Goal: Task Accomplishment & Management: Use online tool/utility

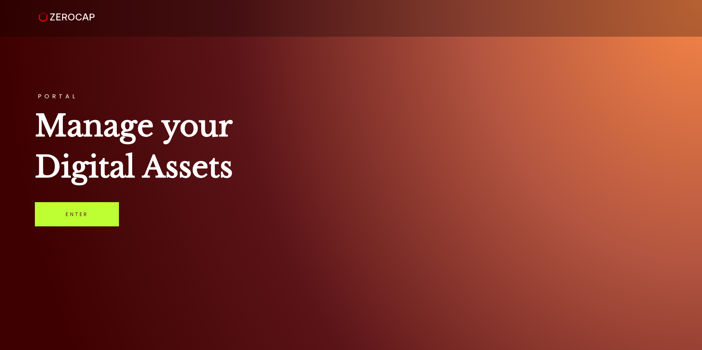
drag, startPoint x: 0, startPoint y: 0, endPoint x: 108, endPoint y: 215, distance: 240.2
click at [106, 215] on link "Enter" at bounding box center [77, 214] width 84 height 24
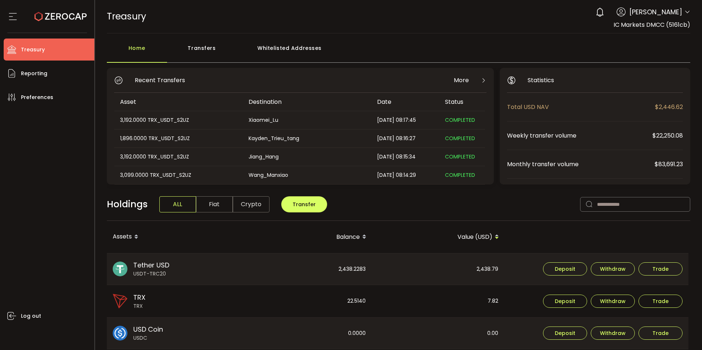
click at [596, 15] on use at bounding box center [599, 11] width 7 height 9
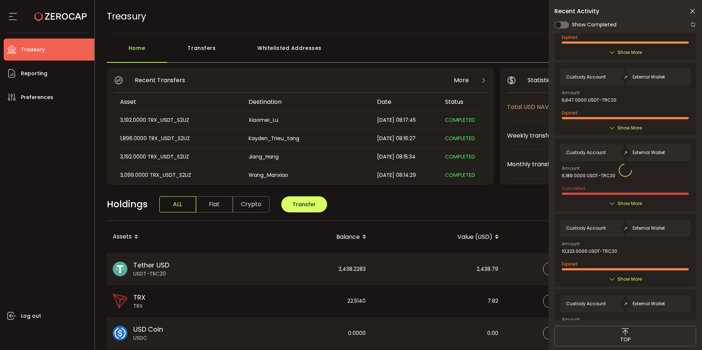
scroll to position [441, 0]
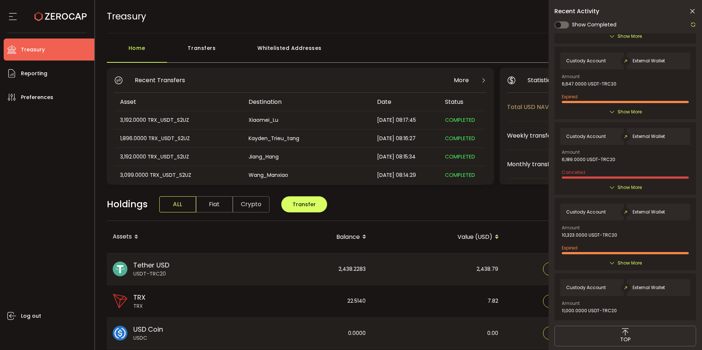
click at [467, 47] on div "Home Transfers Whitelisted Addresses" at bounding box center [399, 52] width 584 height 22
click at [305, 207] on span "Transfer" at bounding box center [304, 204] width 23 height 7
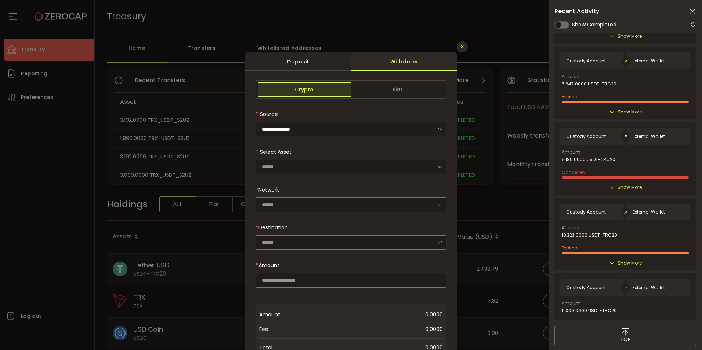
click at [461, 49] on icon "Close" at bounding box center [462, 47] width 6 height 6
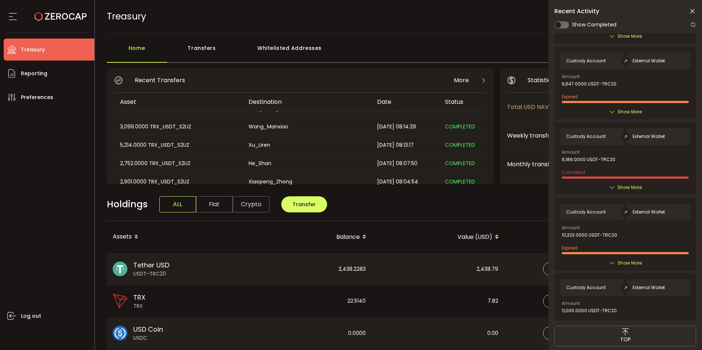
scroll to position [37, 0]
